Goal: Find specific page/section: Find specific page/section

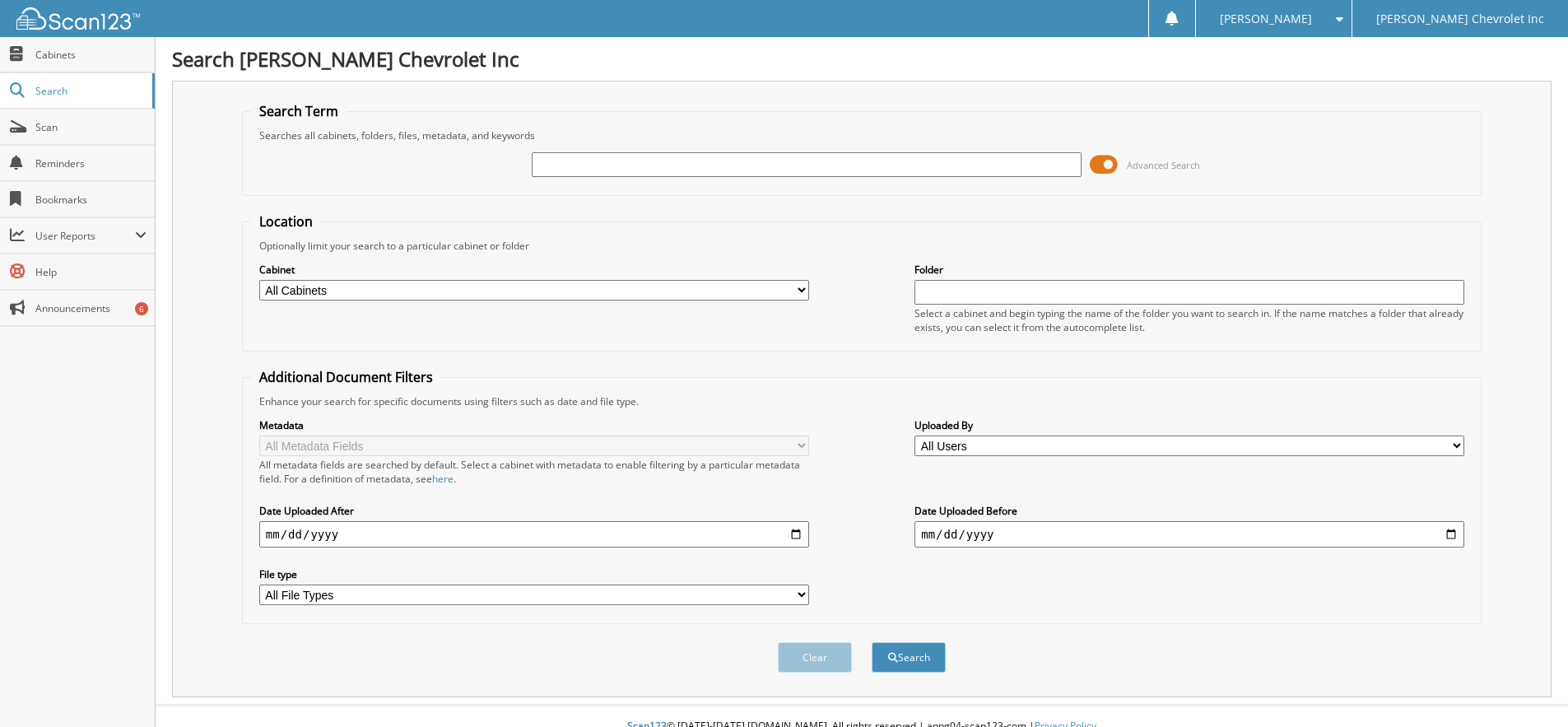
click at [642, 160] on input "text" at bounding box center [807, 165] width 550 height 25
type input "574699"
click at [871, 642] on button "Search" at bounding box center [908, 657] width 74 height 31
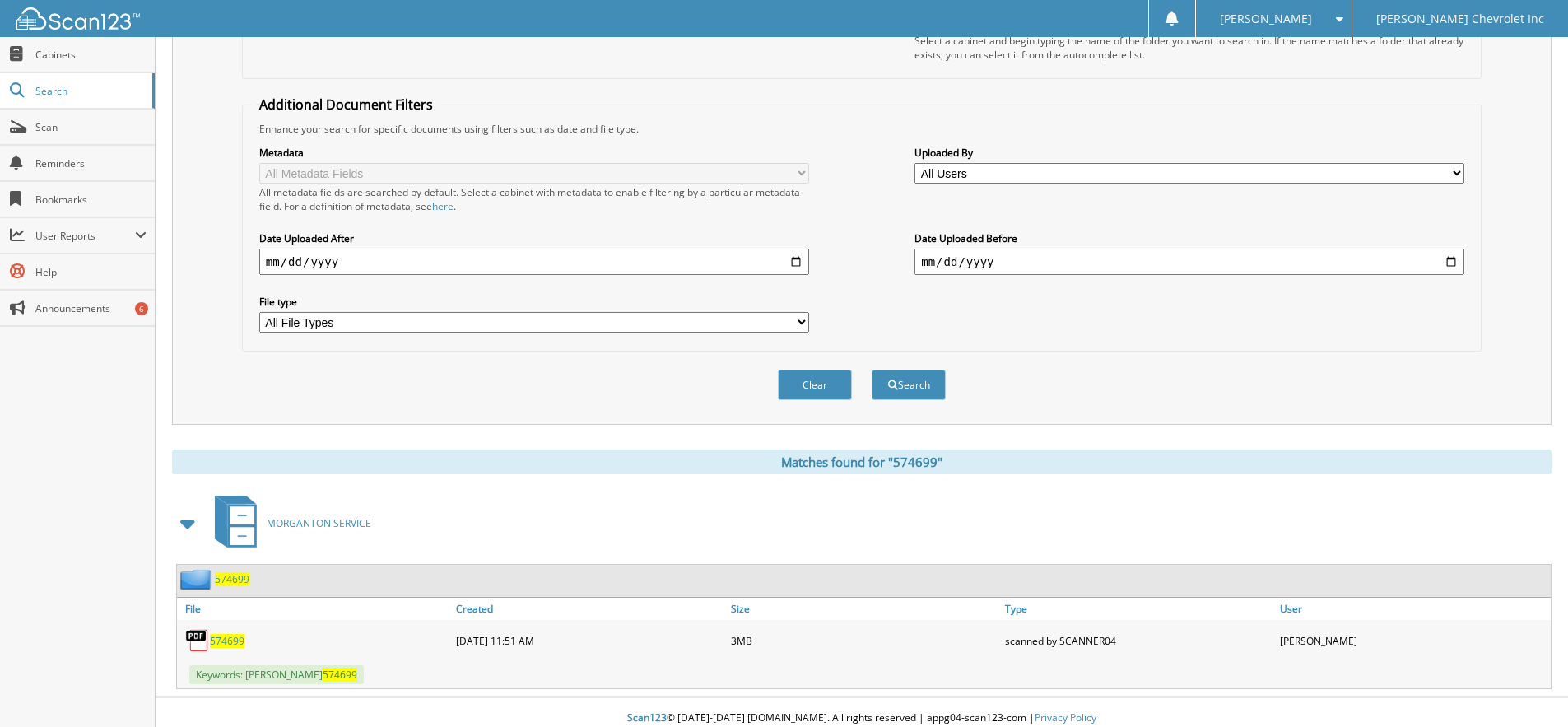
scroll to position [285, 0]
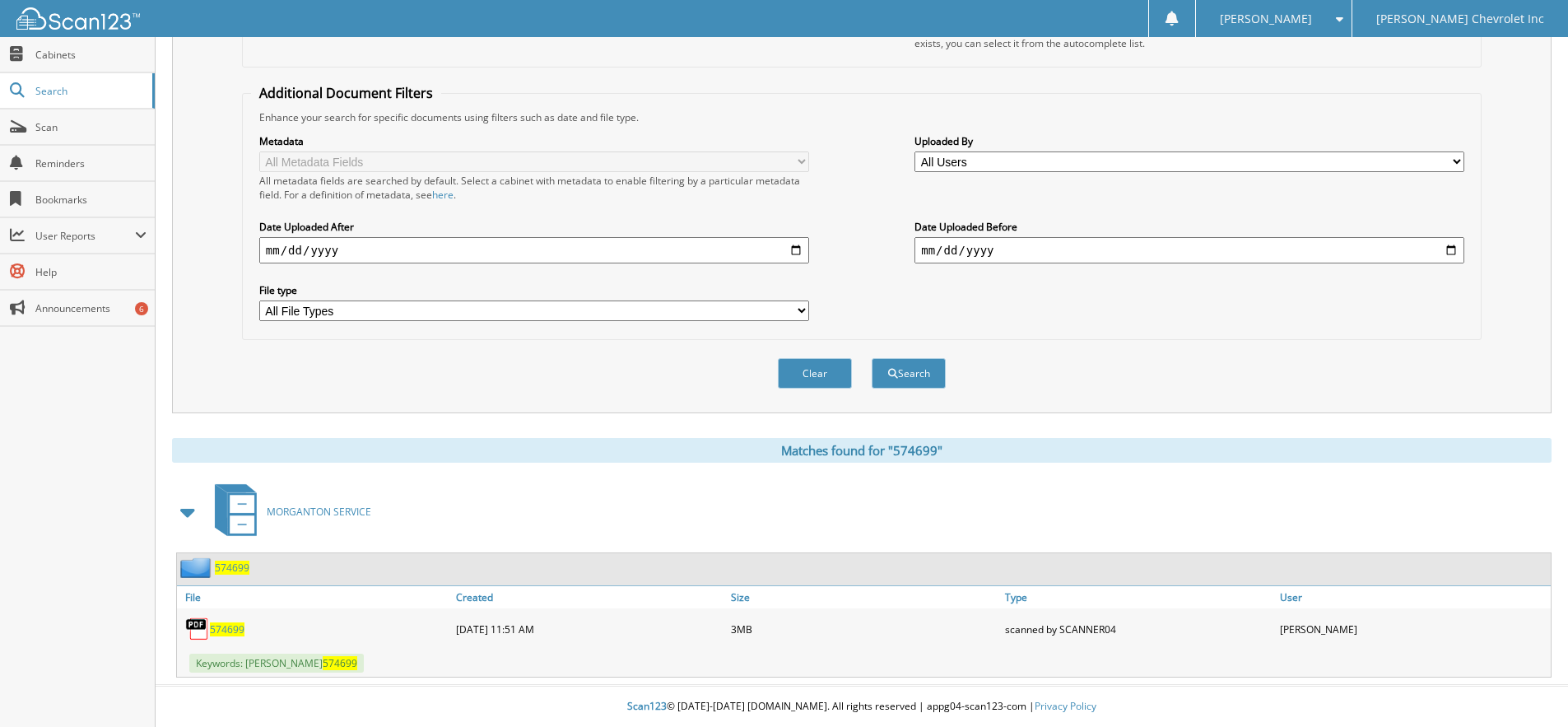
click at [218, 629] on span "574699" at bounding box center [228, 629] width 35 height 14
